Goal: Check status: Check status

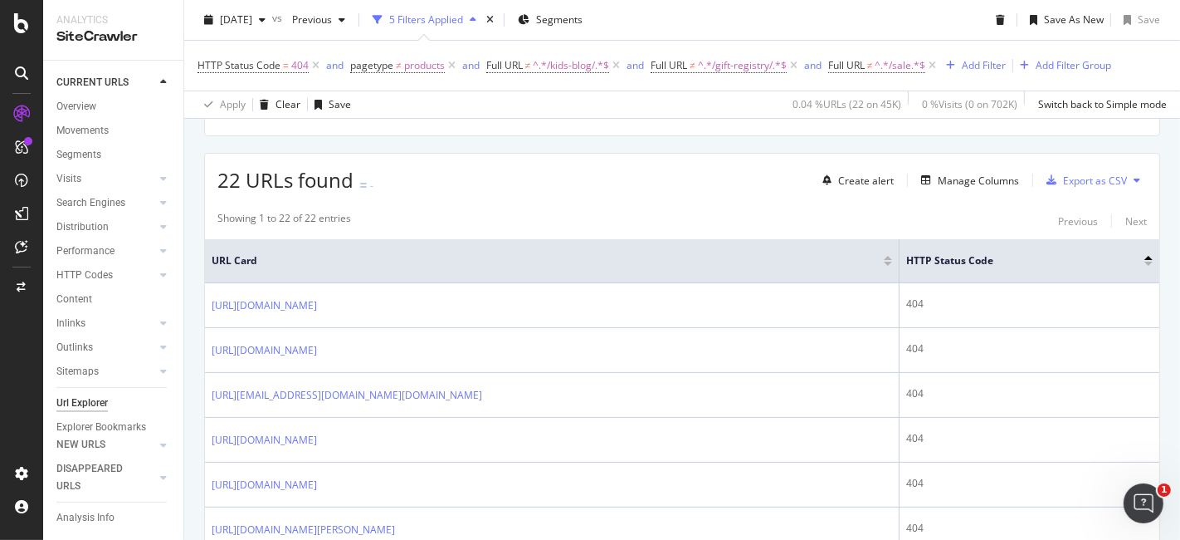
scroll to position [369, 0]
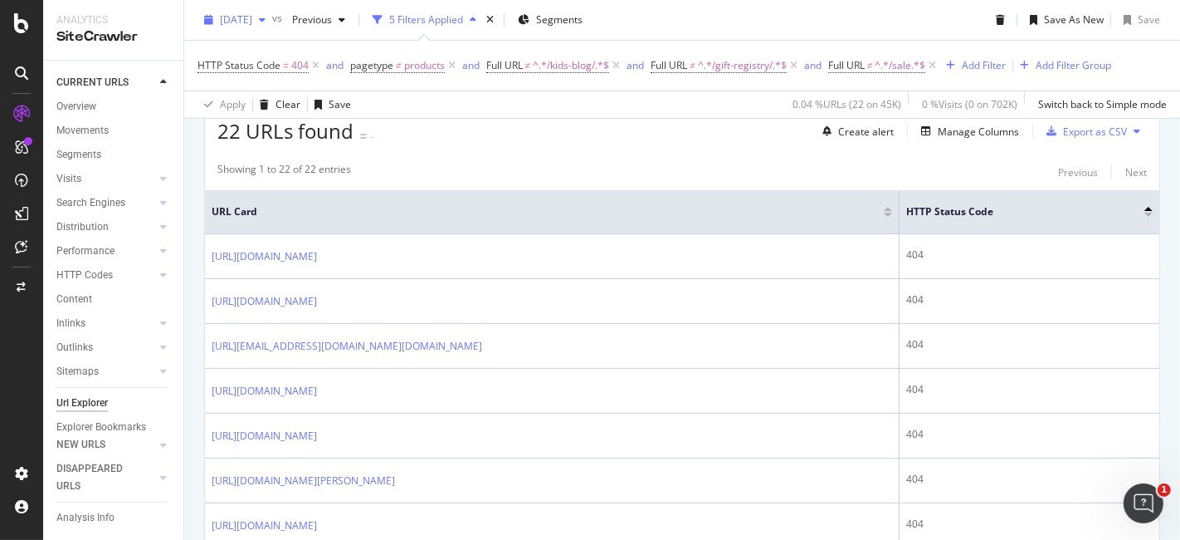
click at [252, 17] on span "[DATE]" at bounding box center [236, 19] width 32 height 14
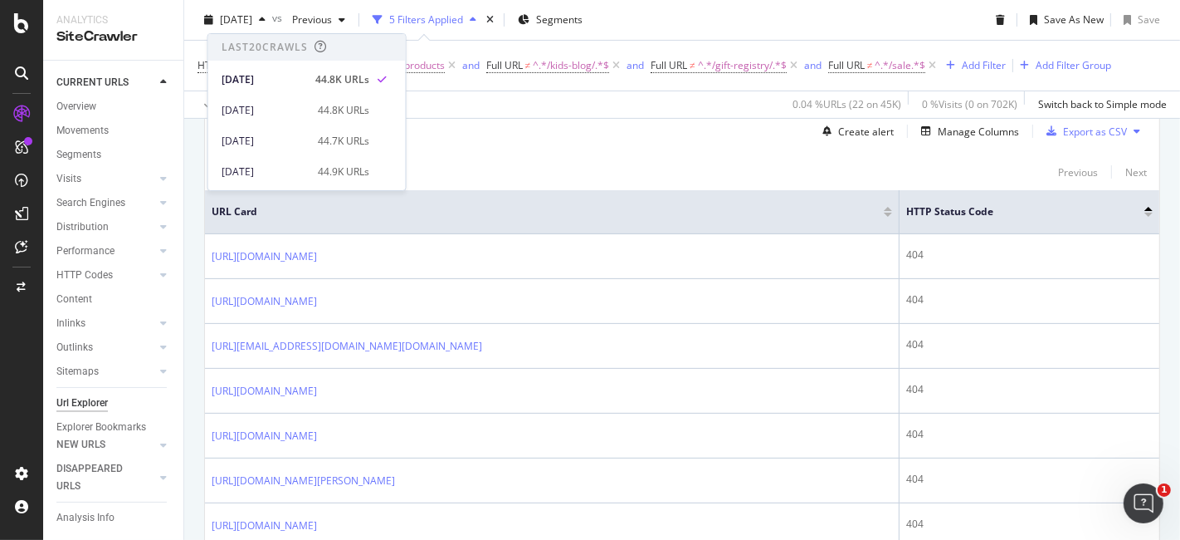
click at [502, 139] on div "22 URLs found - Create alert Manage Columns Export as CSV" at bounding box center [682, 125] width 955 height 41
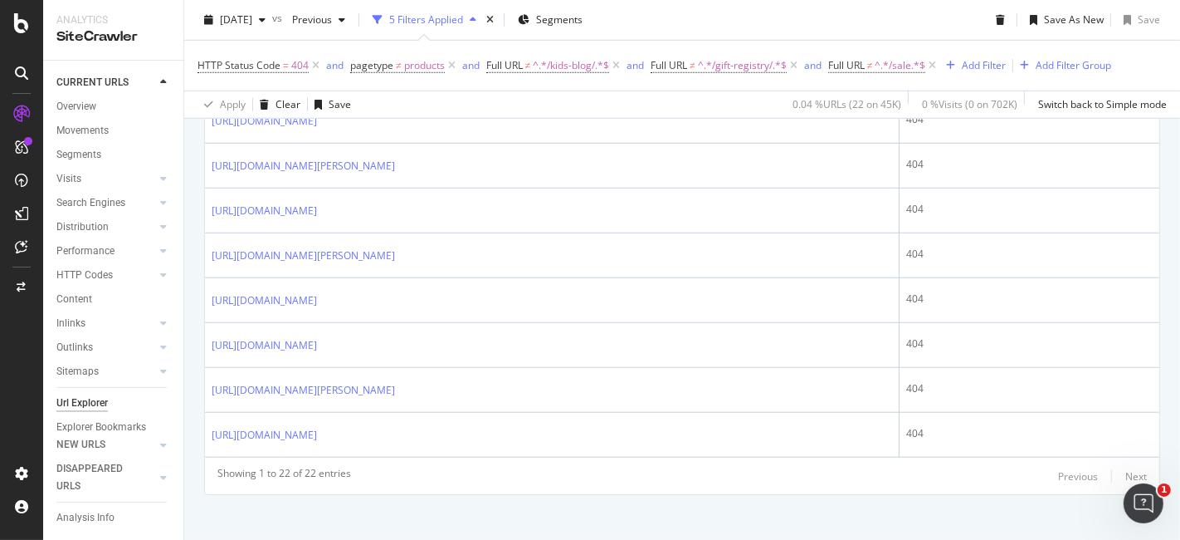
scroll to position [1137, 0]
